Goal: Information Seeking & Learning: Learn about a topic

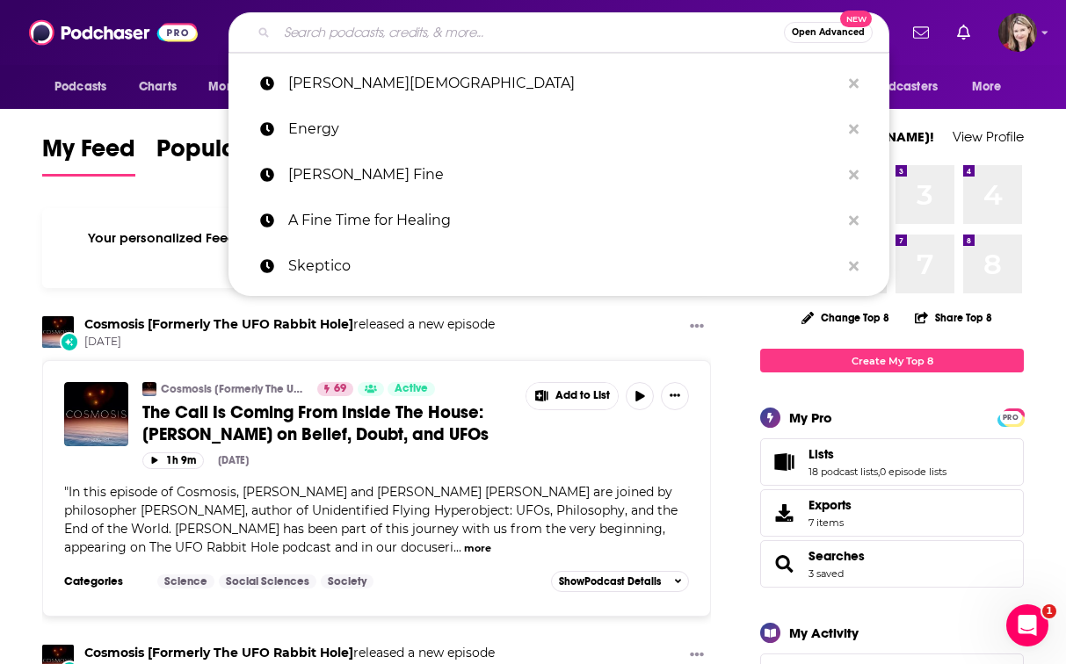
click at [317, 35] on input "Search podcasts, credits, & more..." at bounding box center [530, 32] width 507 height 28
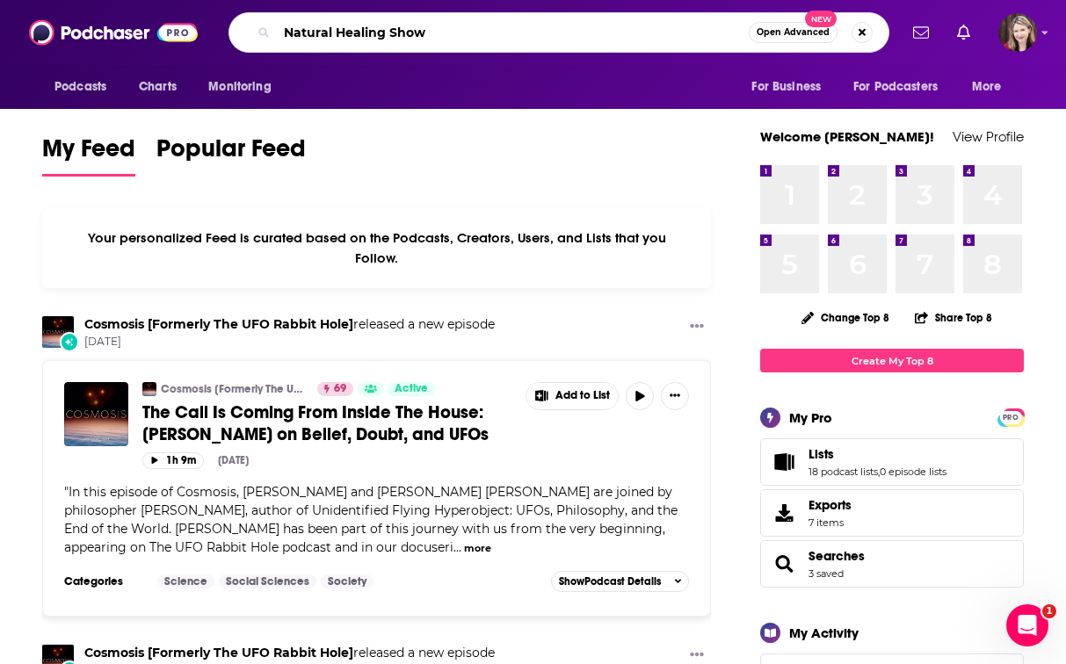
type input "Natural Healing Show"
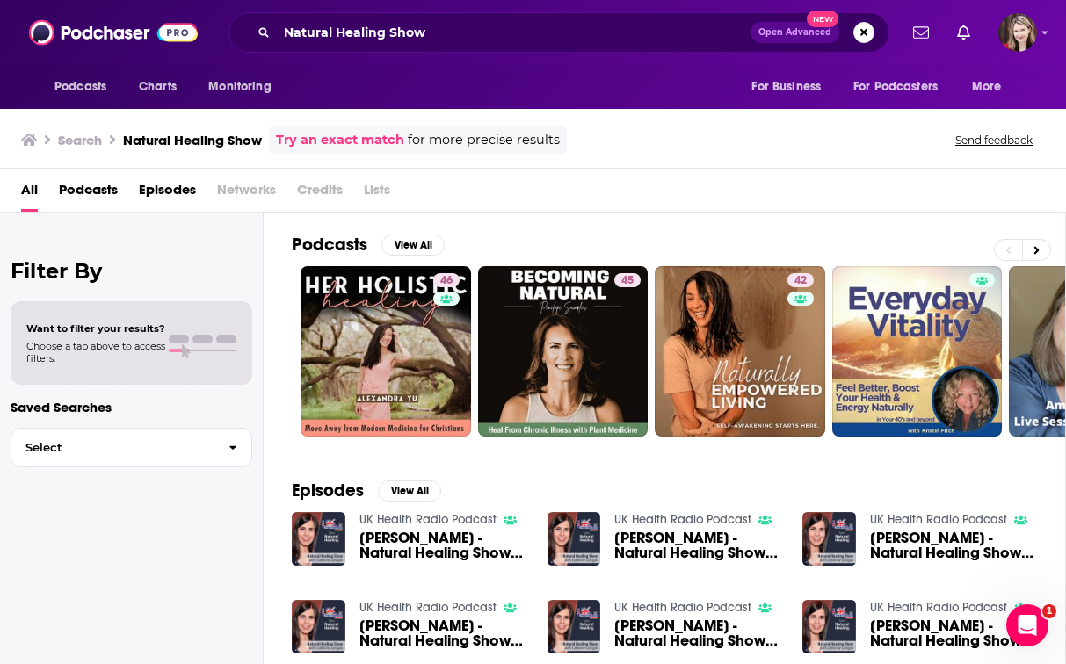
click at [659, 538] on span "[PERSON_NAME] - Natural Healing Show - Episode 22" at bounding box center [697, 546] width 167 height 30
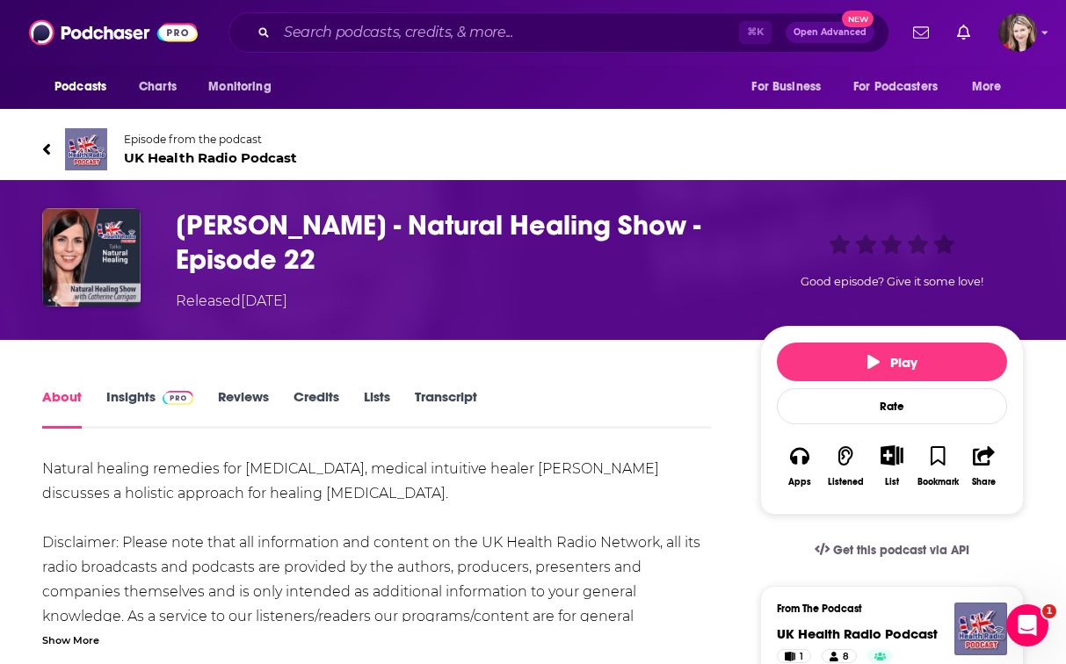
click at [78, 247] on img "Catherine Carrigan - Natural Healing Show - Episode 22" at bounding box center [91, 257] width 98 height 98
click at [106, 40] on img at bounding box center [113, 32] width 169 height 33
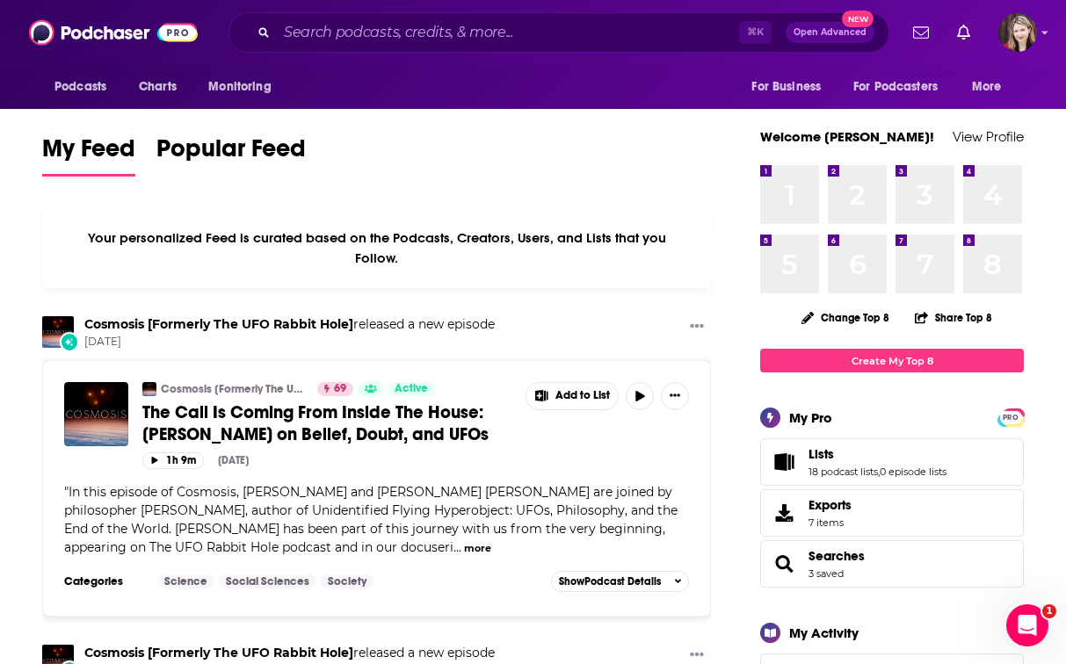
click at [168, 32] on img at bounding box center [113, 32] width 169 height 33
click at [168, 33] on img at bounding box center [113, 32] width 169 height 33
click at [321, 30] on input "Search podcasts, credits, & more..." at bounding box center [508, 32] width 462 height 28
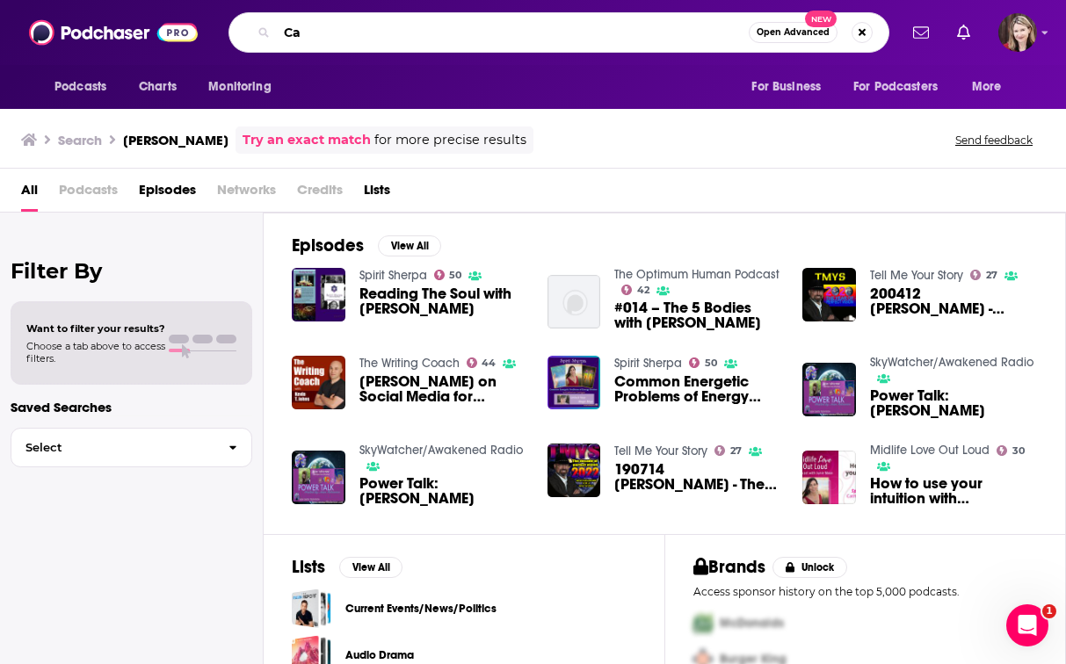
type input "C"
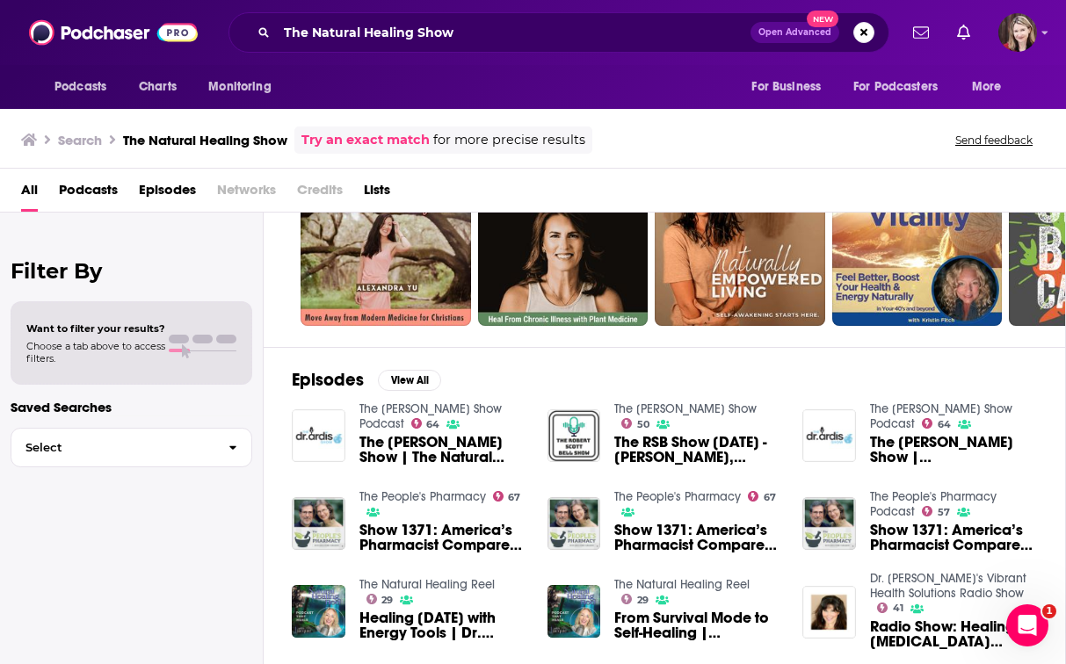
scroll to position [110, 0]
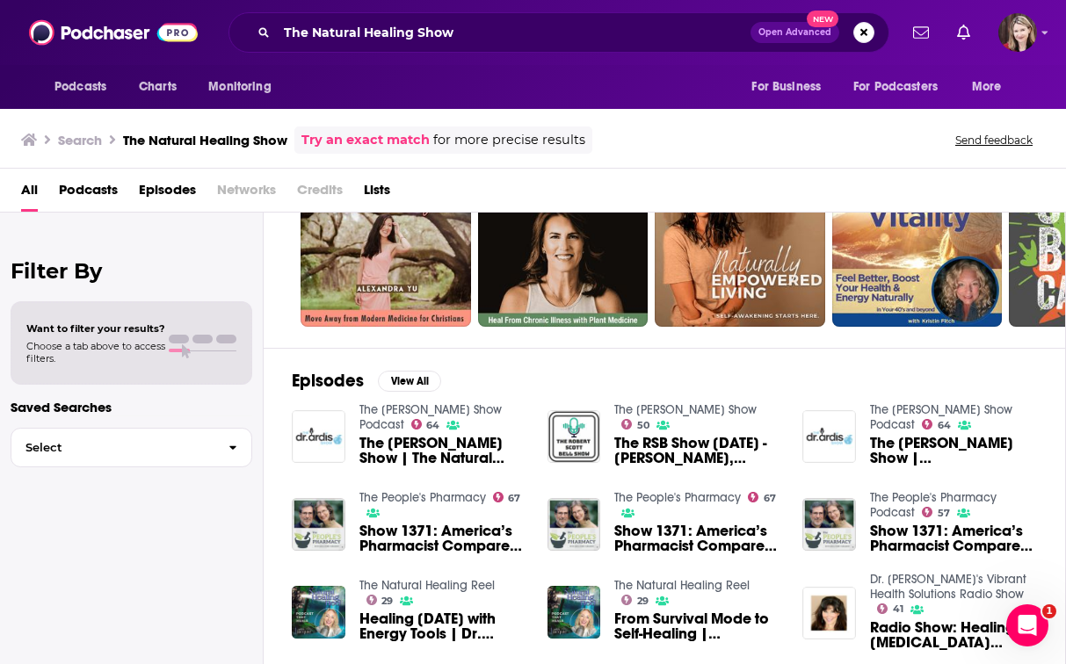
click at [99, 194] on span "Podcasts" at bounding box center [88, 194] width 59 height 36
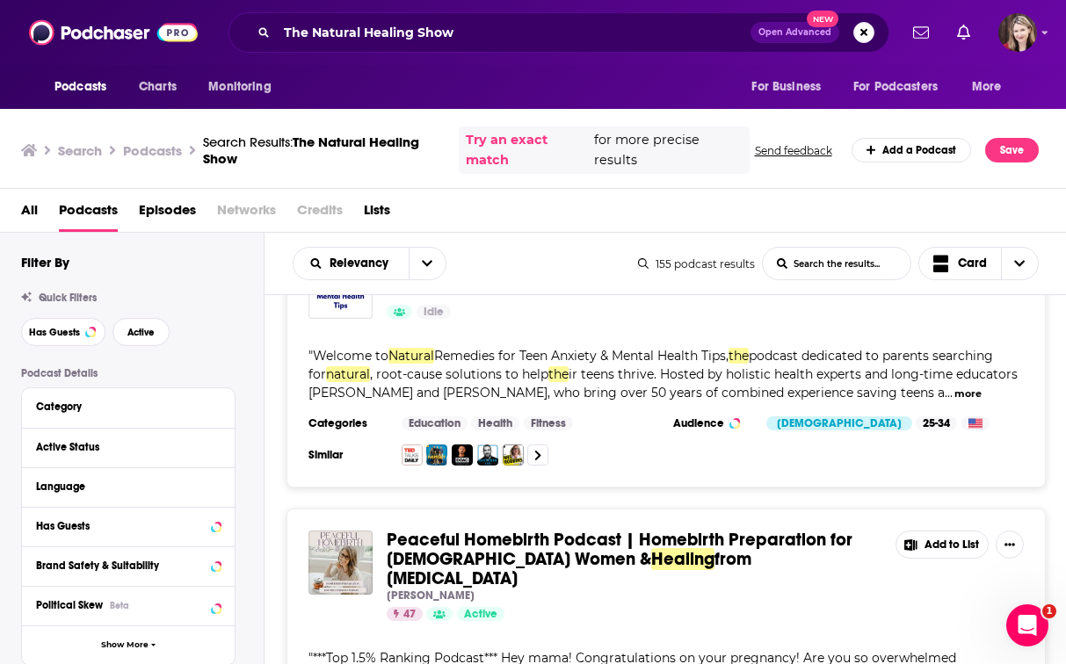
scroll to position [4884, 0]
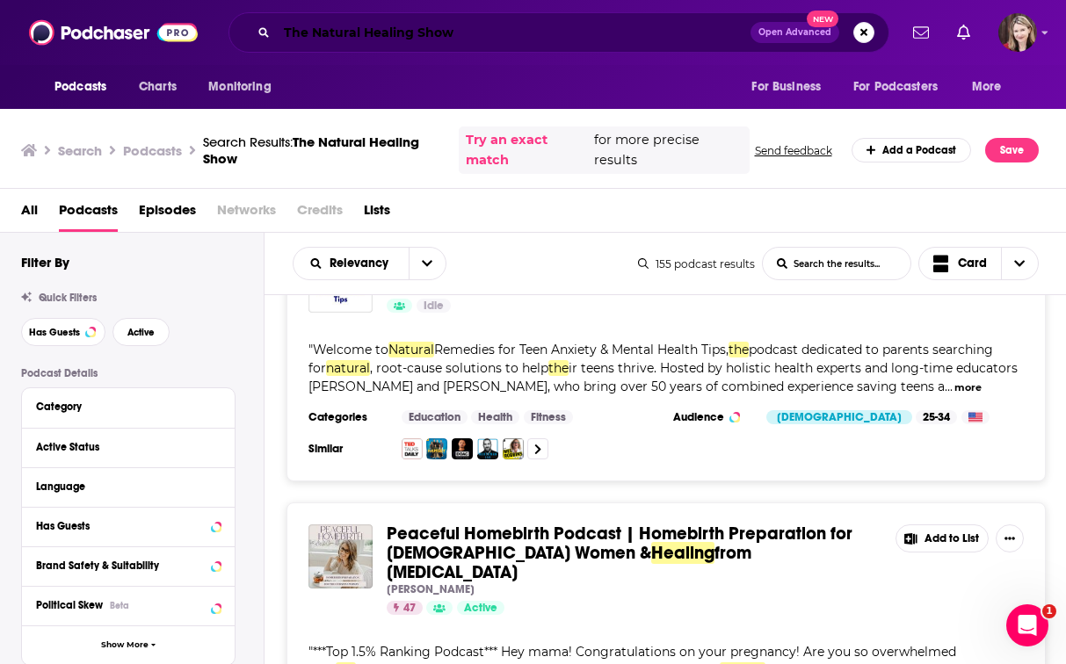
click at [286, 30] on input "The Natural Healing Show" at bounding box center [514, 32] width 474 height 28
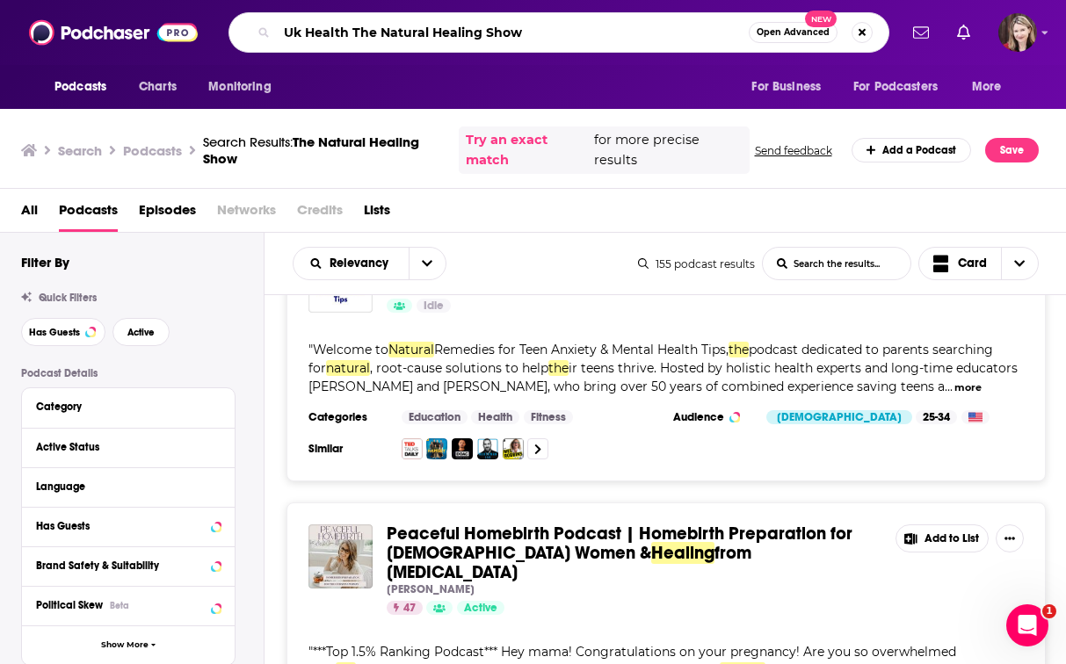
type input "Uk Health The Natural Healing Show"
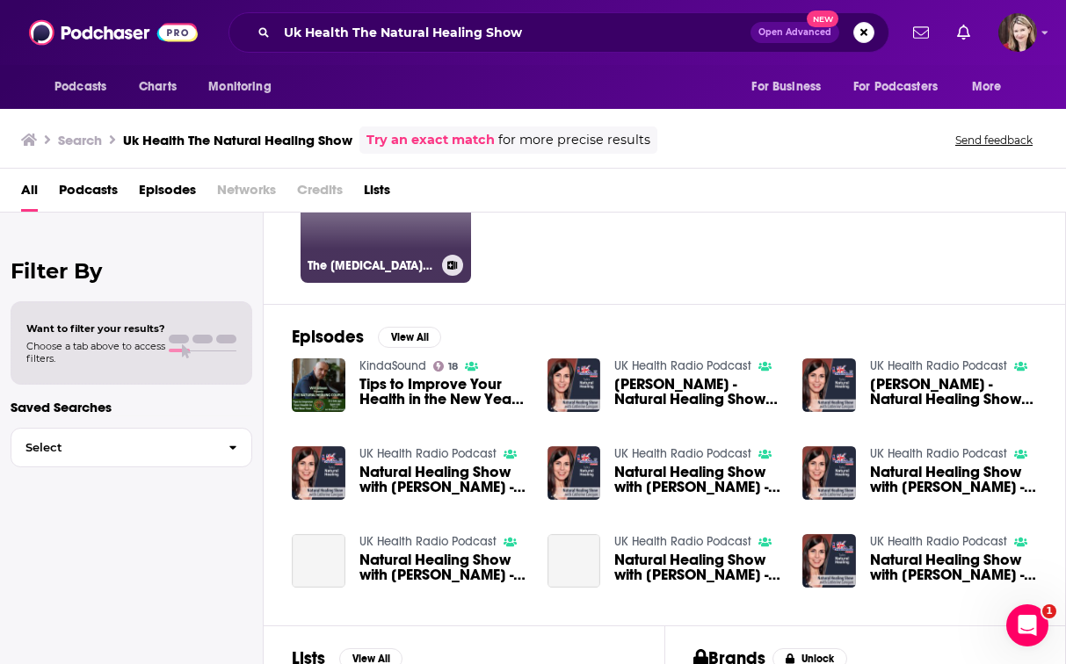
scroll to position [155, 0]
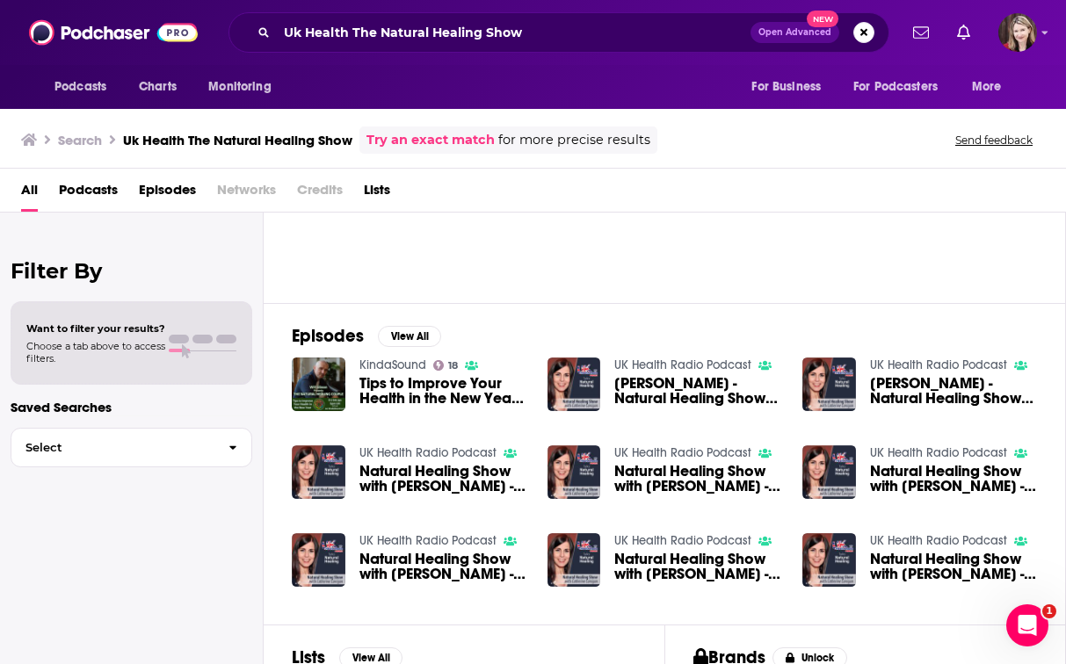
click at [660, 381] on span "[PERSON_NAME] - Natural Healing Show - Episode 39" at bounding box center [697, 391] width 167 height 30
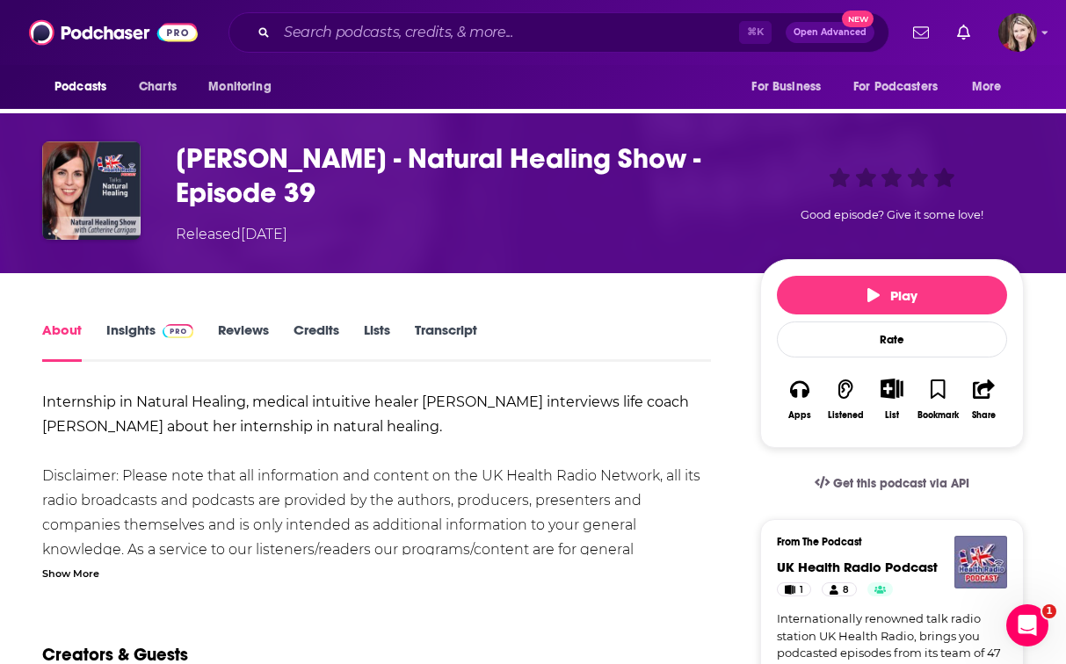
scroll to position [110, 0]
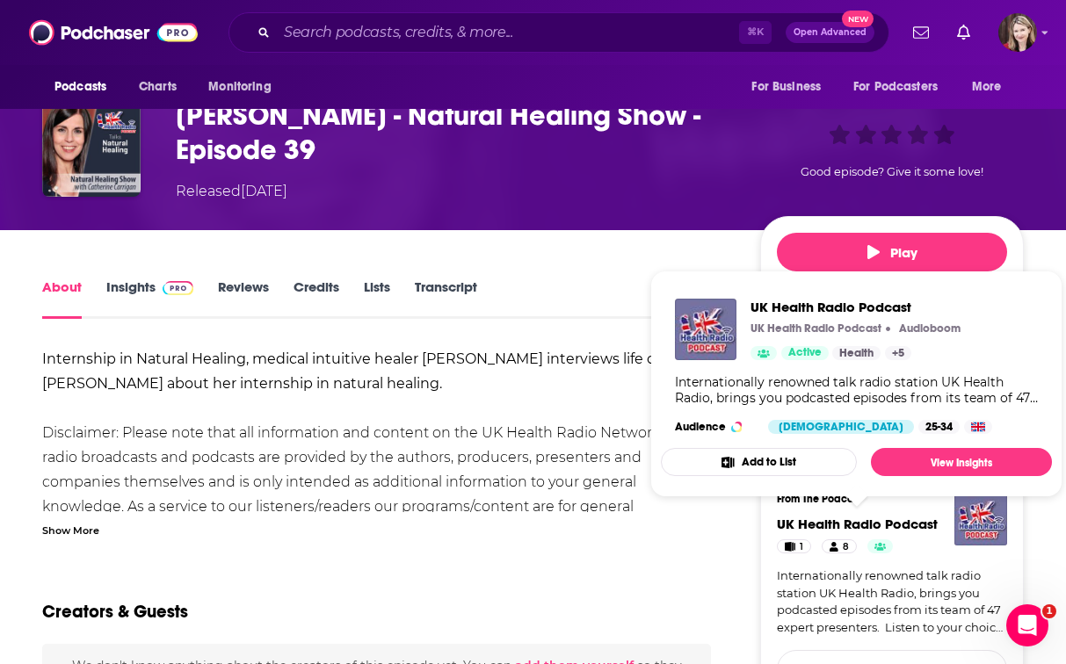
click at [851, 526] on span "UK Health Radio Podcast" at bounding box center [857, 524] width 161 height 17
